Goal: Transaction & Acquisition: Purchase product/service

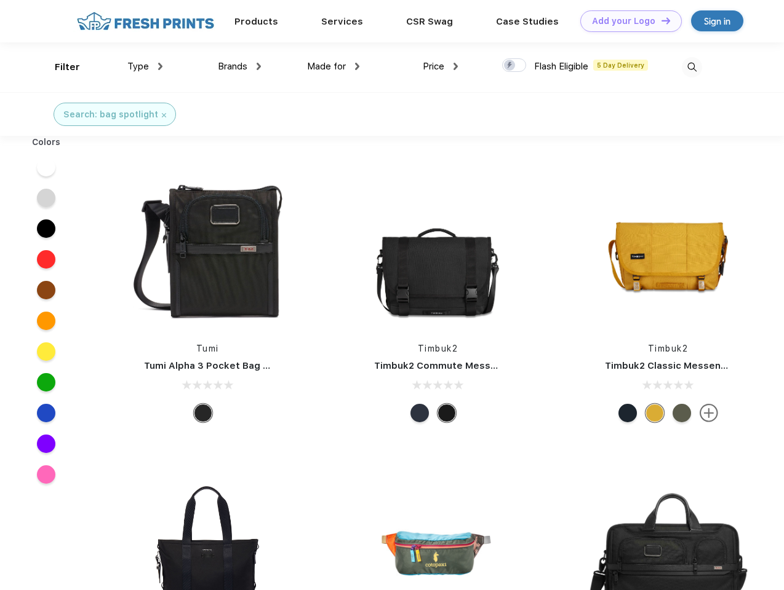
click at [626, 21] on link "Add your Logo Design Tool" at bounding box center [630, 21] width 101 height 22
click at [0, 0] on div "Design Tool" at bounding box center [0, 0] width 0 height 0
click at [660, 20] on link "Add your Logo Design Tool" at bounding box center [630, 21] width 101 height 22
click at [59, 67] on div "Filter" at bounding box center [67, 67] width 25 height 14
click at [145, 66] on span "Type" at bounding box center [138, 66] width 22 height 11
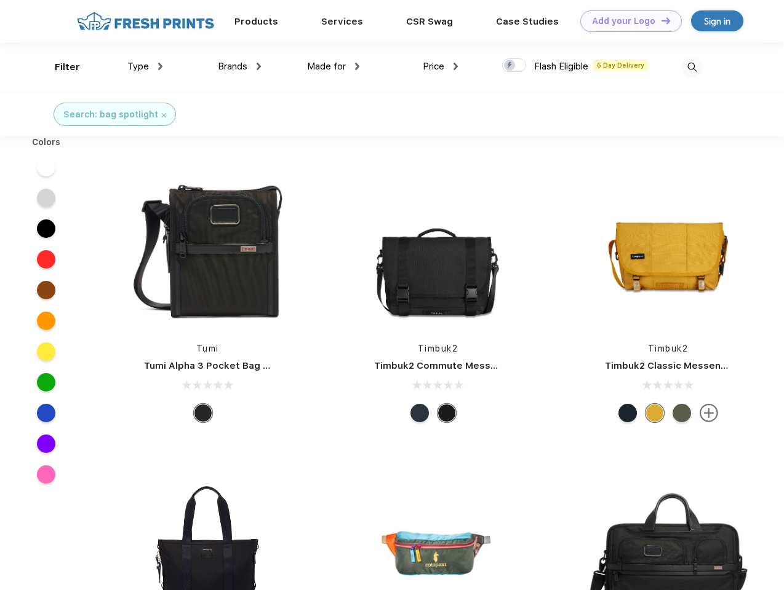
click at [239, 66] on span "Brands" at bounding box center [233, 66] width 30 height 11
click at [333, 66] on span "Made for" at bounding box center [326, 66] width 39 height 11
click at [440, 66] on span "Price" at bounding box center [434, 66] width 22 height 11
click at [514, 66] on div at bounding box center [514, 65] width 24 height 14
click at [510, 66] on input "checkbox" at bounding box center [506, 62] width 8 height 8
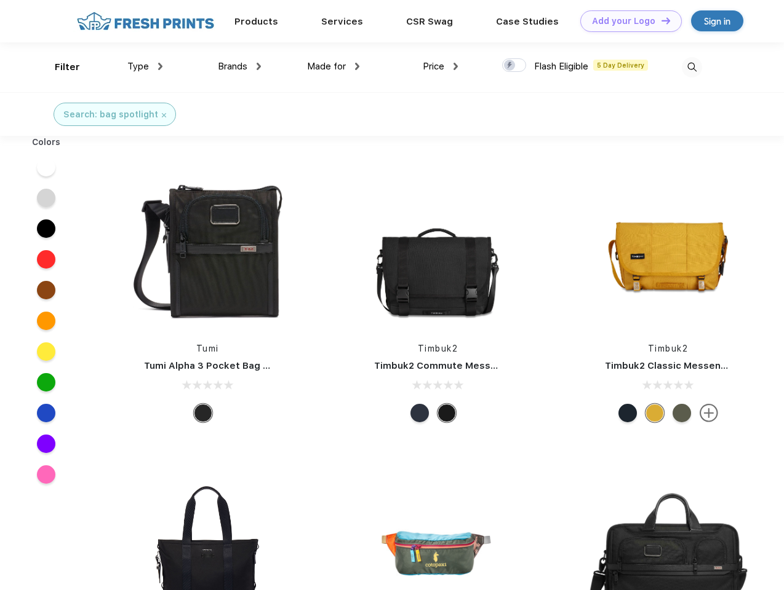
click at [691, 67] on img at bounding box center [691, 67] width 20 height 20
